Goal: Find specific page/section: Find specific page/section

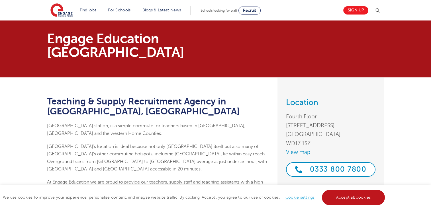
click at [351, 201] on link "Accept all cookies" at bounding box center [353, 197] width 63 height 15
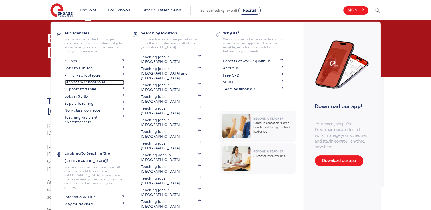
click at [87, 83] on link "Secondary school roles" at bounding box center [94, 82] width 60 height 5
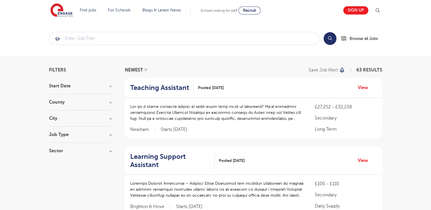
click at [110, 101] on h3 "County" at bounding box center [80, 102] width 63 height 5
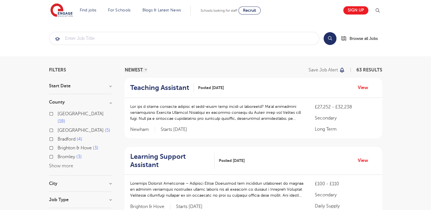
click at [65, 163] on button "Show more" at bounding box center [61, 165] width 24 height 5
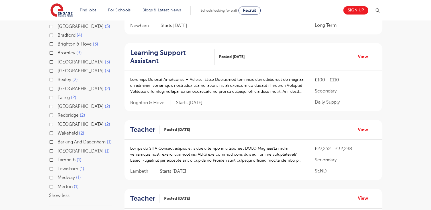
scroll to position [114, 0]
